Goal: Task Accomplishment & Management: Manage account settings

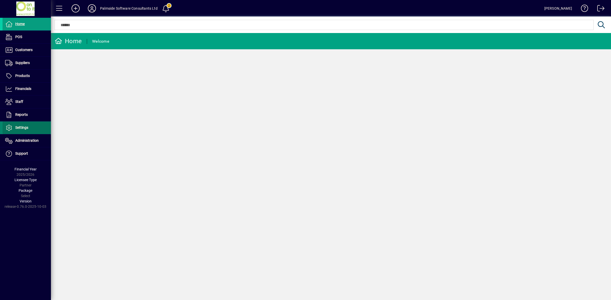
click at [31, 129] on span at bounding box center [27, 128] width 48 height 12
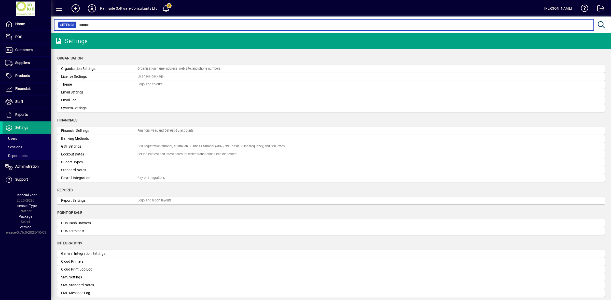
click at [130, 26] on input "text" at bounding box center [333, 24] width 513 height 7
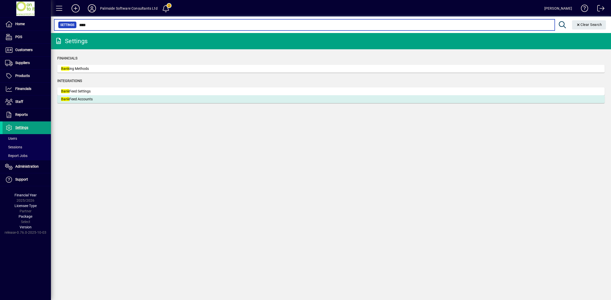
type input "****"
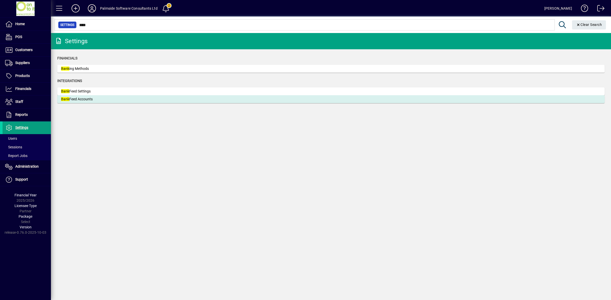
click at [77, 102] on div "Bank Feed Accounts" at bounding box center [99, 99] width 76 height 5
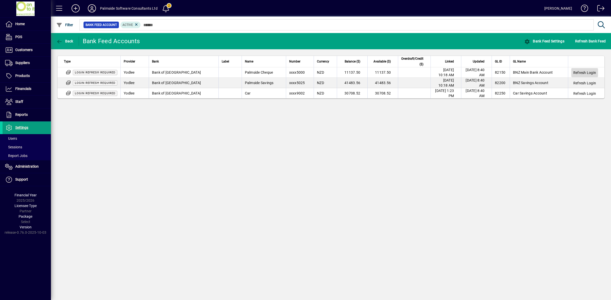
click at [589, 72] on span "Refresh Login" at bounding box center [584, 72] width 23 height 5
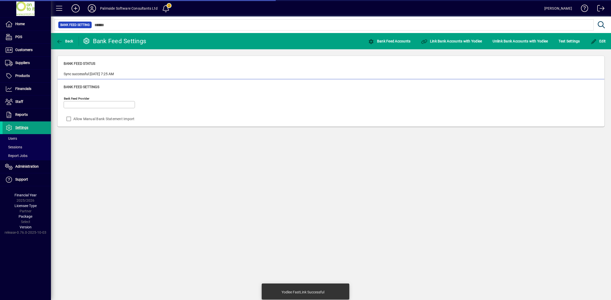
type input "******"
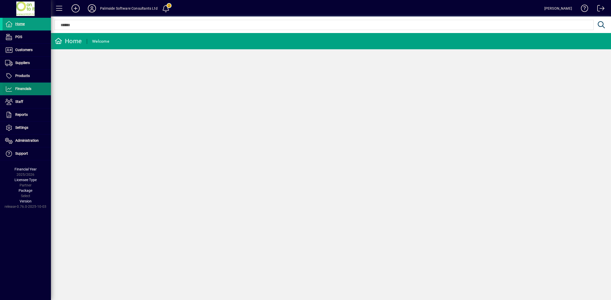
click at [31, 90] on span "Financials" at bounding box center [23, 89] width 16 height 4
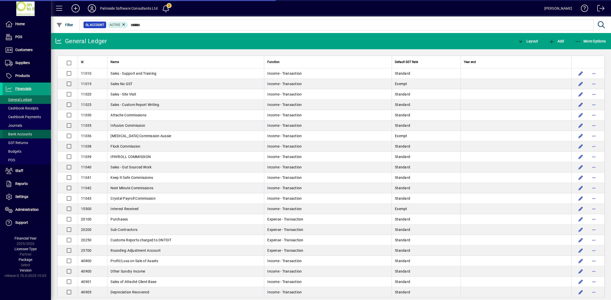
click at [22, 137] on span "Bank Accounts" at bounding box center [18, 134] width 30 height 5
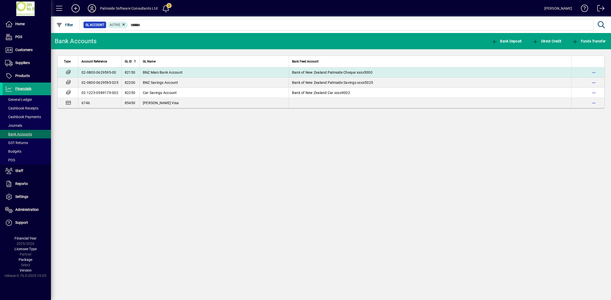
click at [187, 70] on td "BNZ Main Bank Account" at bounding box center [213, 72] width 149 height 10
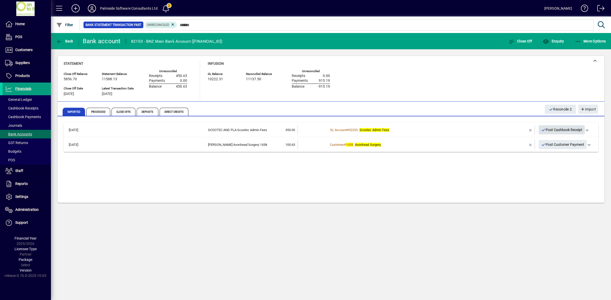
click at [571, 128] on span "Post Cashbook Receipt" at bounding box center [561, 130] width 41 height 8
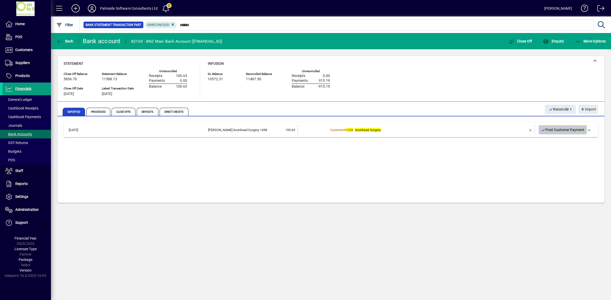
click at [569, 129] on span "Post Customer Payment" at bounding box center [562, 130] width 43 height 8
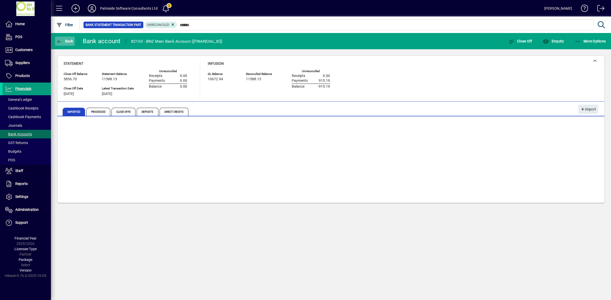
click at [66, 42] on span "Back" at bounding box center [64, 41] width 17 height 4
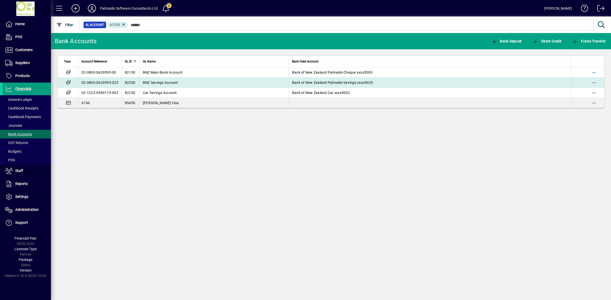
click at [168, 82] on span "BNZ Savings Account" at bounding box center [160, 83] width 35 height 4
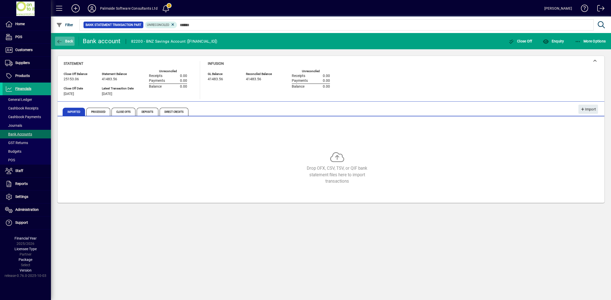
click at [66, 42] on span "Back" at bounding box center [64, 41] width 17 height 4
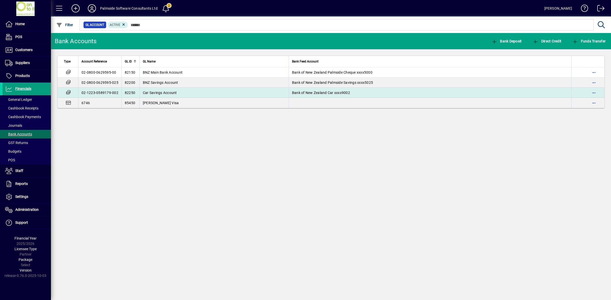
click at [186, 90] on td "Car Savings Account" at bounding box center [213, 93] width 149 height 10
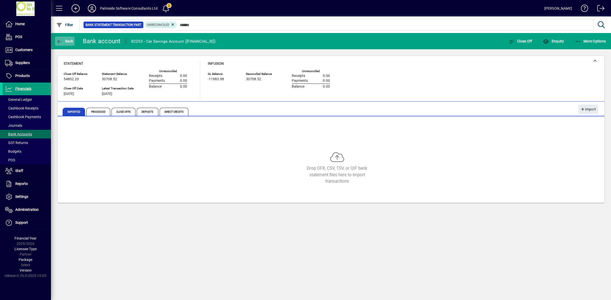
click at [66, 36] on span "button" at bounding box center [65, 41] width 20 height 12
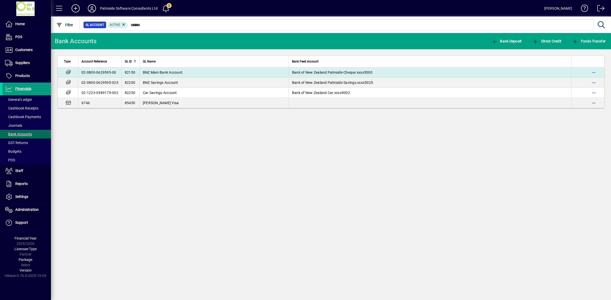
click at [191, 71] on td "BNZ Main Bank Account" at bounding box center [213, 72] width 149 height 10
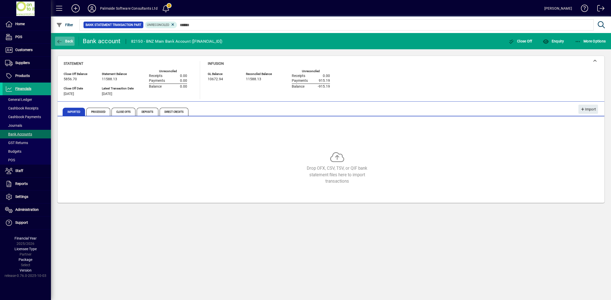
click at [67, 40] on span "Back" at bounding box center [64, 41] width 17 height 4
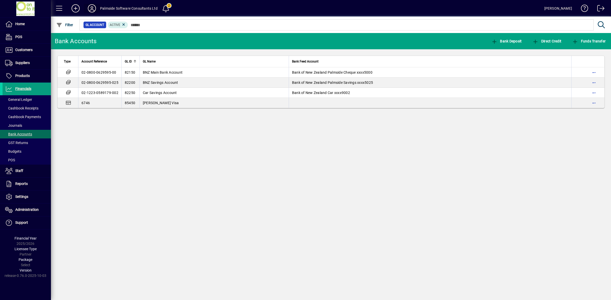
click at [92, 9] on icon at bounding box center [92, 8] width 10 height 8
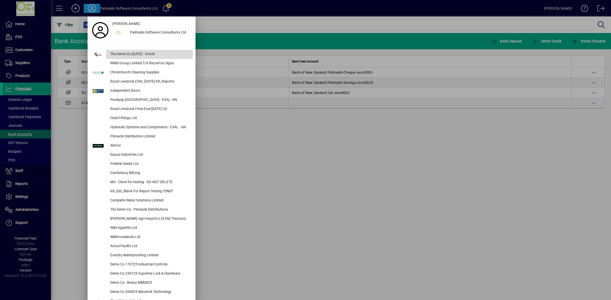
click at [115, 52] on div "The Demo Co Oct 2024 - Ontoit" at bounding box center [149, 54] width 87 height 9
